Goal: Task Accomplishment & Management: Use online tool/utility

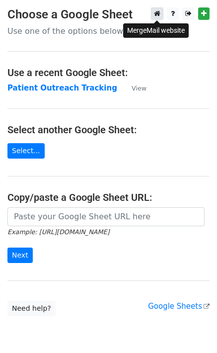
click at [159, 15] on icon at bounding box center [157, 13] width 6 height 7
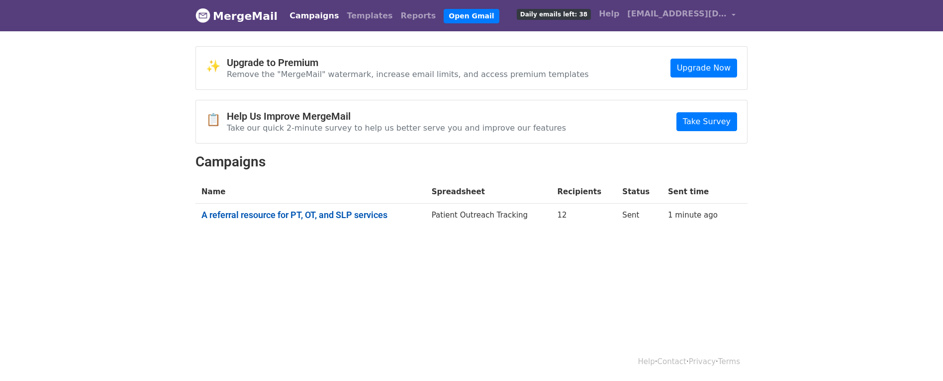
click at [362, 216] on link "A referral resource for PT, OT, and SLP services" at bounding box center [310, 215] width 218 height 11
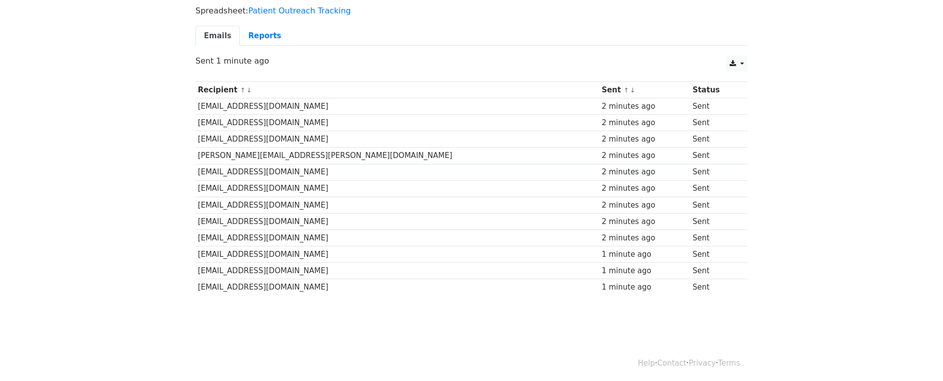
scroll to position [70, 0]
